Goal: Ask a question

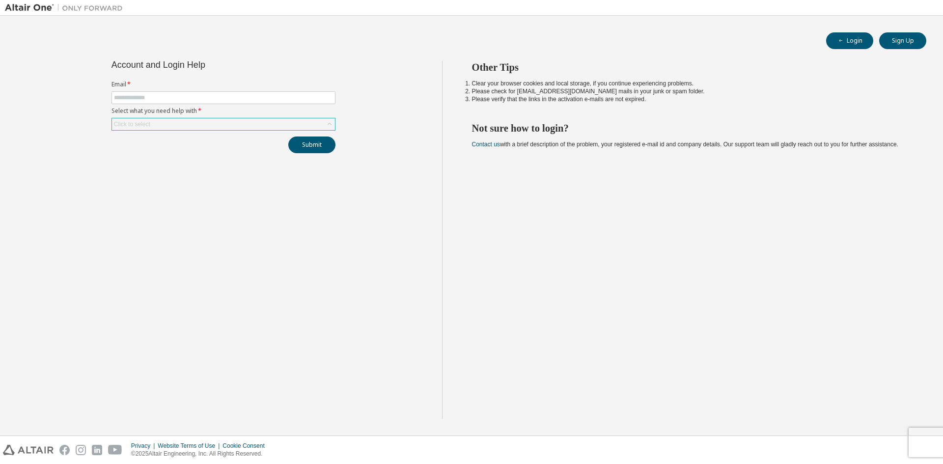
click at [140, 126] on div "Click to select" at bounding box center [132, 124] width 36 height 8
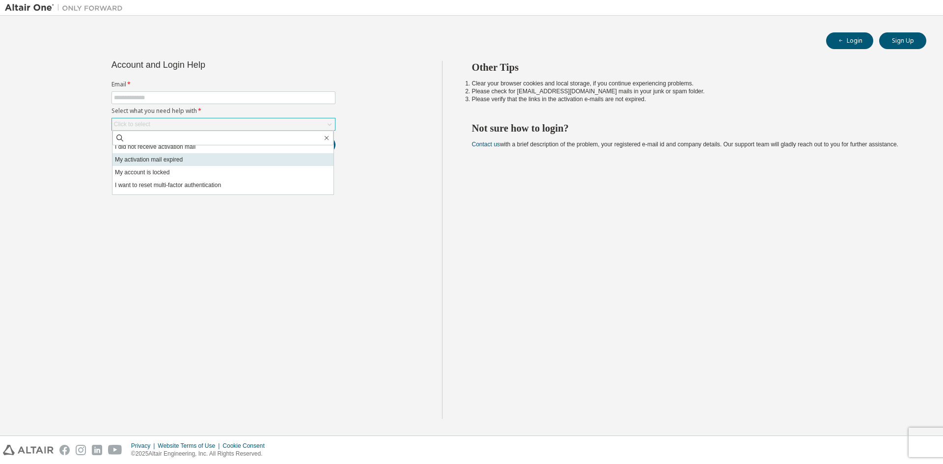
scroll to position [28, 0]
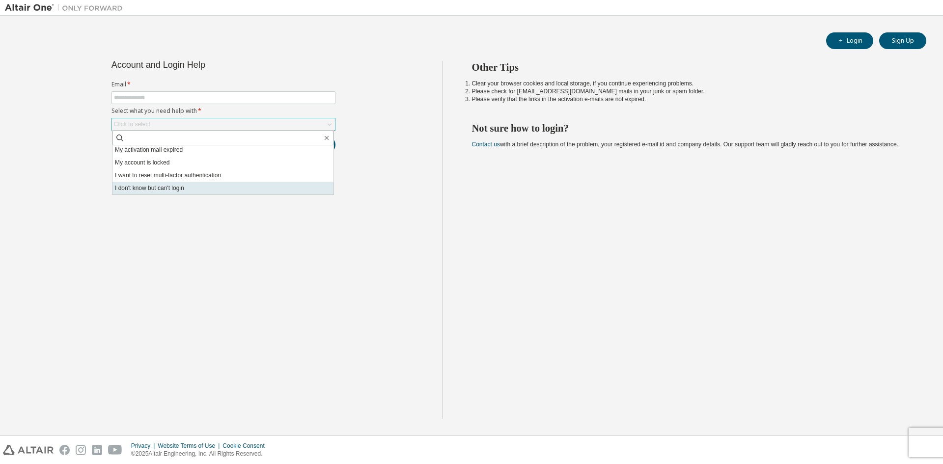
click at [192, 194] on li "I don't know but can't login" at bounding box center [223, 188] width 221 height 13
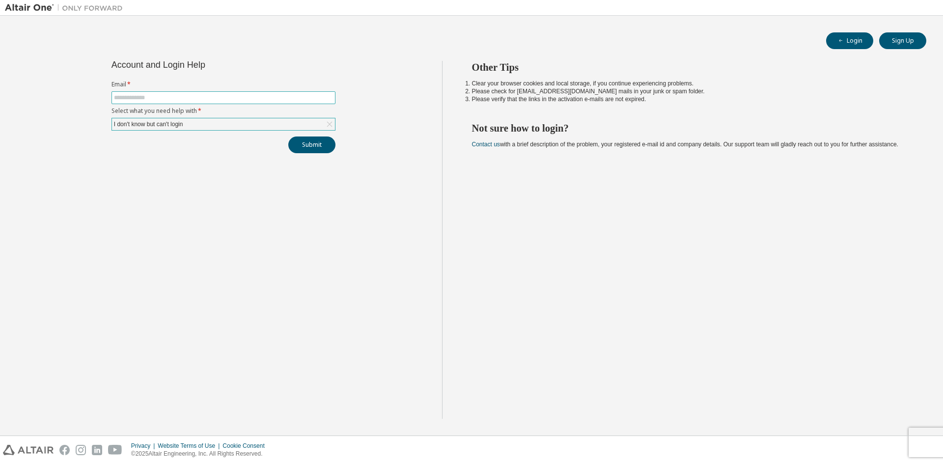
click at [164, 97] on input "text" at bounding box center [223, 98] width 219 height 8
type input "**********"
click at [171, 148] on div "Submit" at bounding box center [224, 145] width 224 height 17
click at [196, 128] on div "I don't know but can't login" at bounding box center [223, 124] width 223 height 12
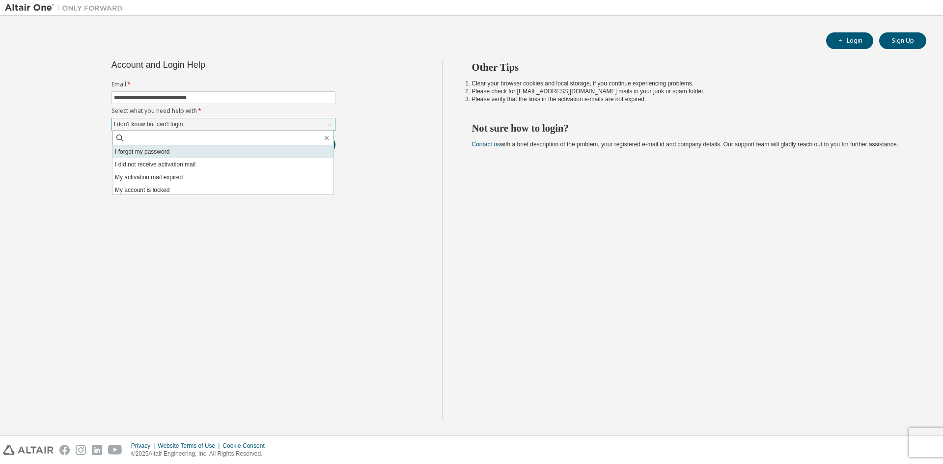
click at [184, 148] on li "I forgot my password" at bounding box center [223, 151] width 221 height 13
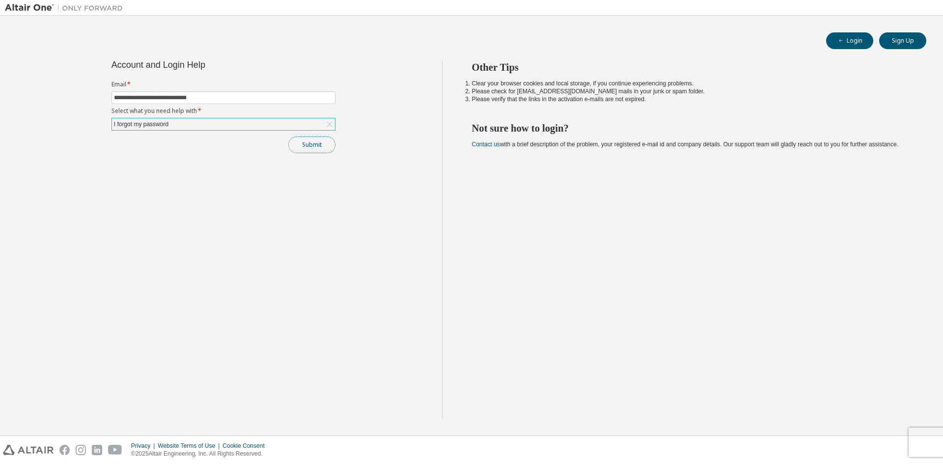
click at [304, 148] on button "Submit" at bounding box center [311, 145] width 47 height 17
